Goal: Information Seeking & Learning: Learn about a topic

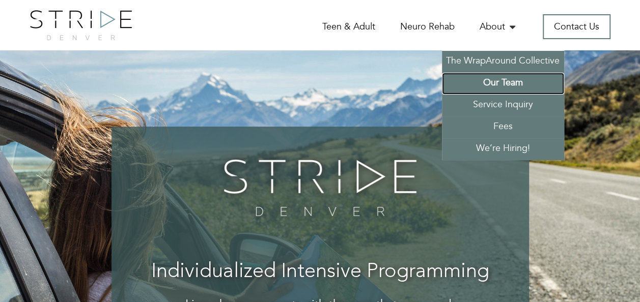
click at [501, 82] on link "Our Team" at bounding box center [503, 84] width 122 height 22
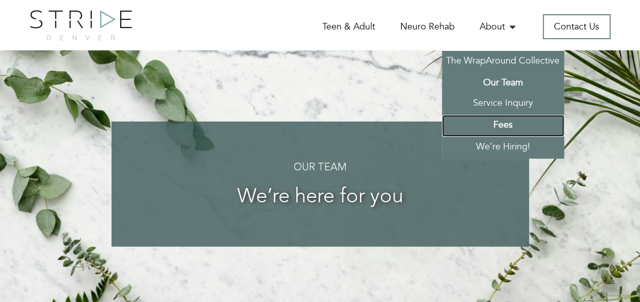
click at [510, 120] on link "Fees" at bounding box center [503, 126] width 122 height 22
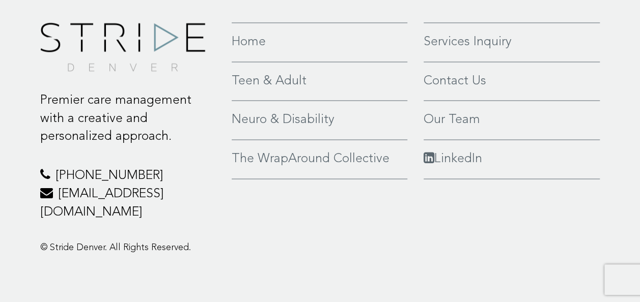
scroll to position [759, 0]
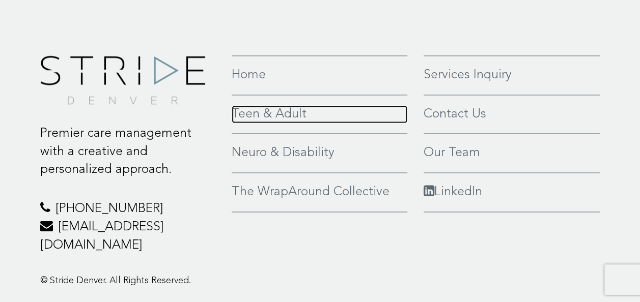
click at [284, 111] on link "Teen & Adult" at bounding box center [320, 114] width 176 height 18
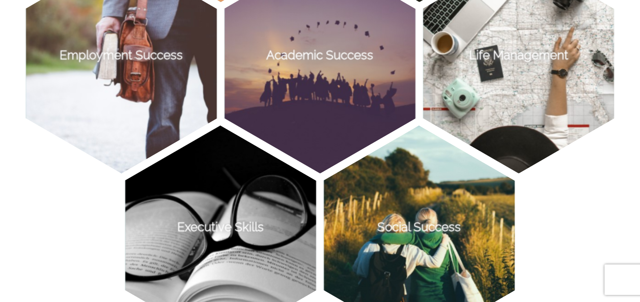
scroll to position [1112, 0]
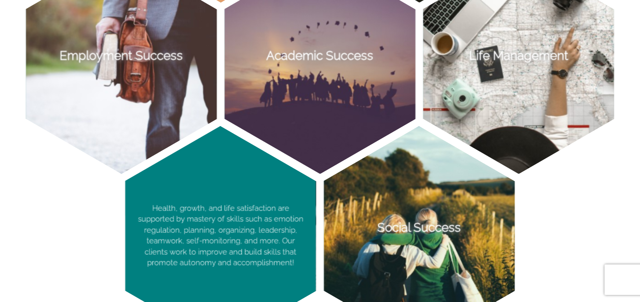
click at [216, 232] on p "Health, growth, and life satisfaction are supported by mastery of skills such a…" at bounding box center [220, 236] width 190 height 220
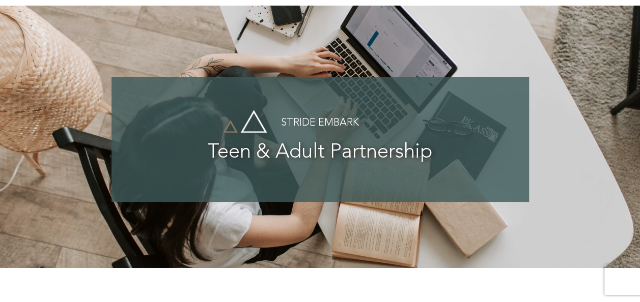
scroll to position [0, 0]
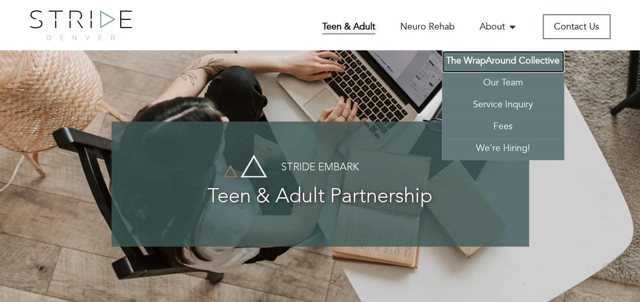
click at [509, 60] on link "The WrapAround Collective" at bounding box center [503, 62] width 122 height 22
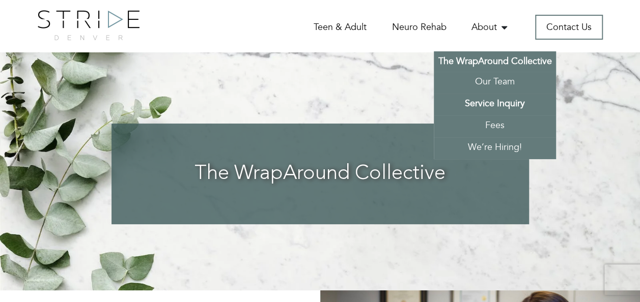
click at [489, 96] on link "Service Inquiry" at bounding box center [495, 105] width 122 height 22
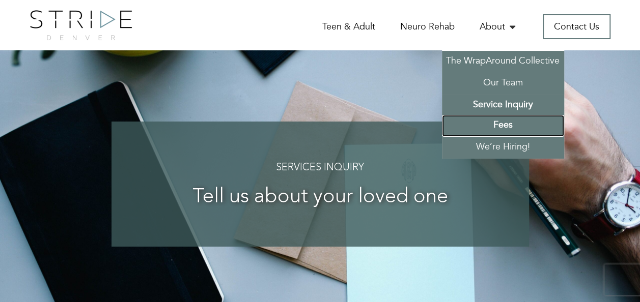
click at [498, 119] on link "Fees" at bounding box center [503, 126] width 122 height 22
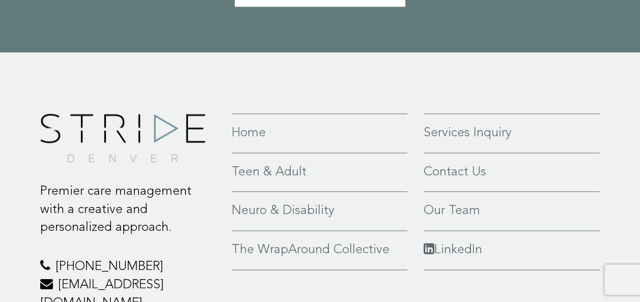
scroll to position [712, 0]
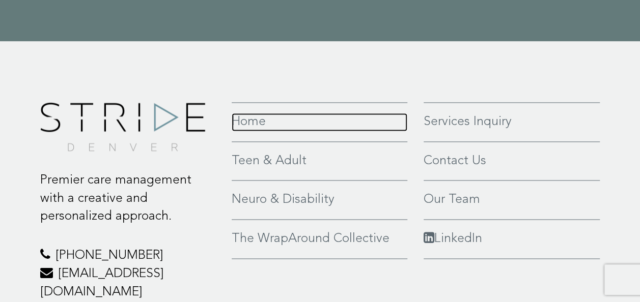
click at [253, 125] on link "Home" at bounding box center [320, 122] width 176 height 18
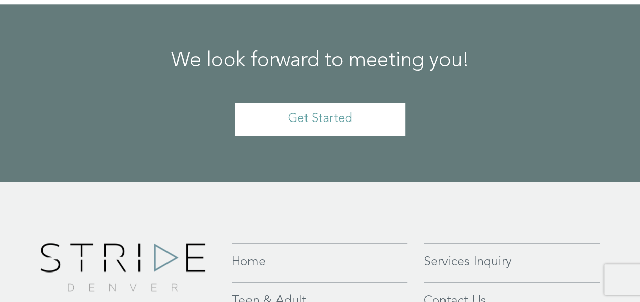
scroll to position [571, 0]
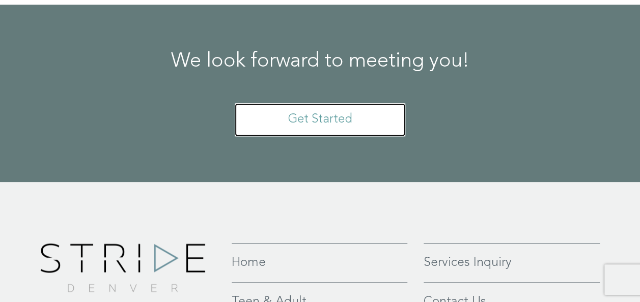
click at [329, 118] on link "Get Started" at bounding box center [320, 119] width 171 height 33
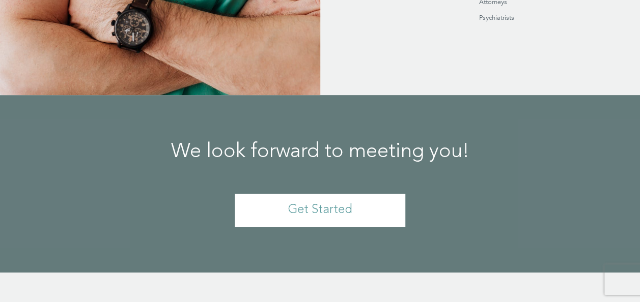
scroll to position [2362, 0]
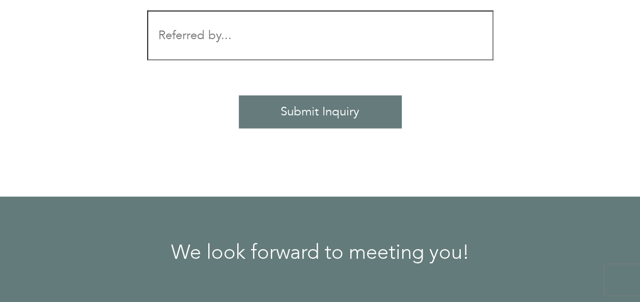
scroll to position [1169, 0]
